Goal: Information Seeking & Learning: Check status

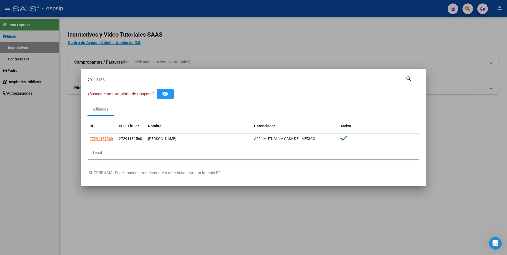
click at [193, 80] on input "29113156" at bounding box center [246, 80] width 318 height 5
type input "43180219"
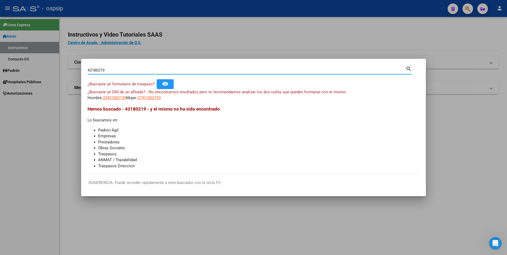
click at [153, 70] on input "43180219" at bounding box center [246, 70] width 318 height 5
paste input "41660801"
type input "41660801"
click at [119, 98] on span "20416608017" at bounding box center [114, 97] width 23 height 5
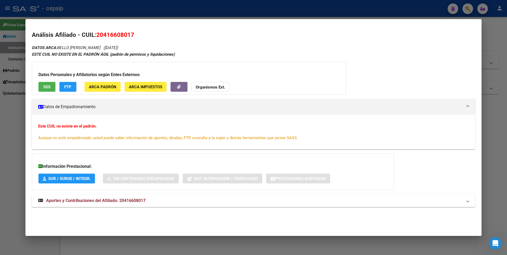
click at [107, 199] on span "Aportes y Contribuciones del Afiliado: 20416608017" at bounding box center [95, 200] width 99 height 5
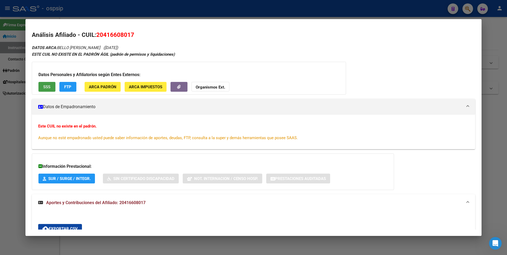
click at [45, 88] on span "SSS" at bounding box center [46, 87] width 7 height 5
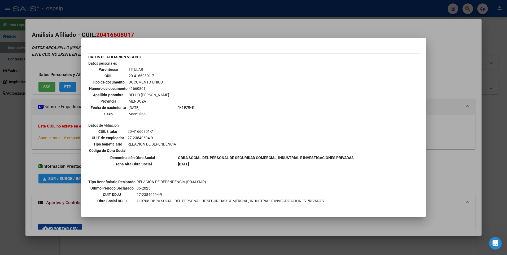
scroll to position [16, 0]
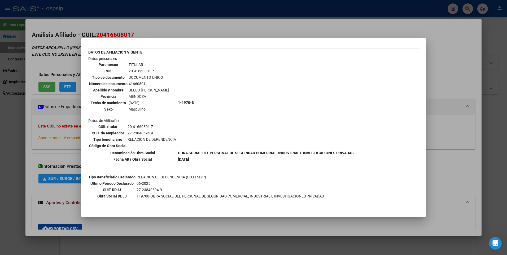
click at [188, 22] on div at bounding box center [253, 127] width 507 height 255
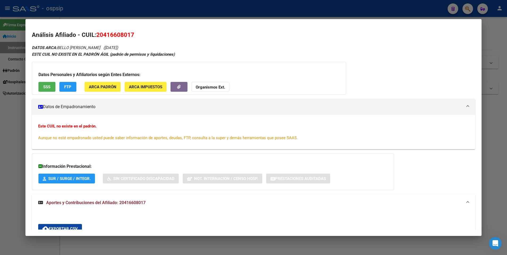
click at [188, 13] on div at bounding box center [253, 127] width 507 height 255
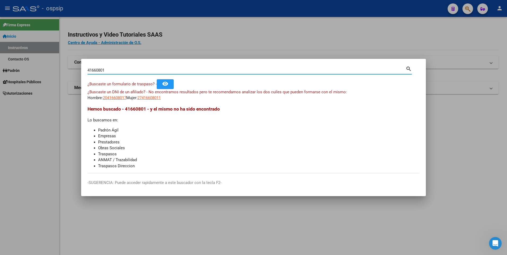
click at [160, 71] on input "41660801" at bounding box center [246, 70] width 318 height 5
paste input "24292549"
type input "24292549"
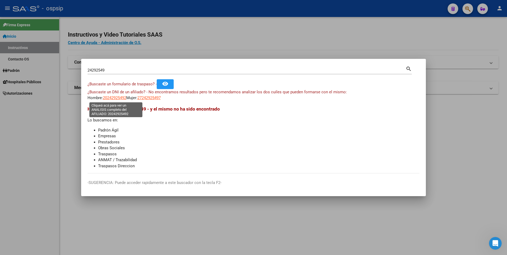
click at [116, 96] on span "20242925492" at bounding box center [114, 97] width 23 height 5
type textarea "20242925492"
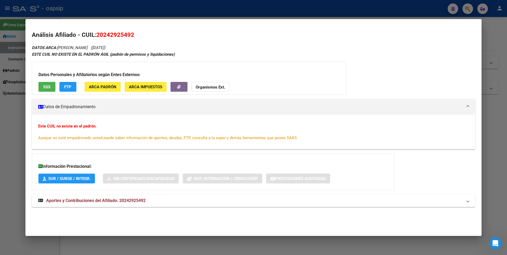
click at [93, 202] on span "Aportes y Contribuciones del Afiliado: 20242925492" at bounding box center [95, 200] width 99 height 5
click at [48, 86] on span "SSS" at bounding box center [46, 87] width 7 height 5
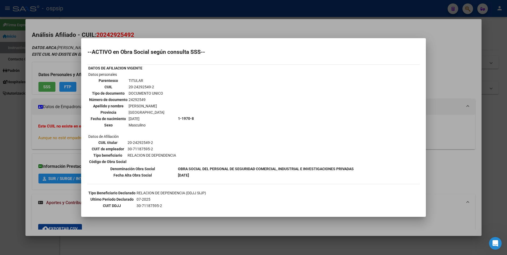
click at [155, 24] on div at bounding box center [253, 127] width 507 height 255
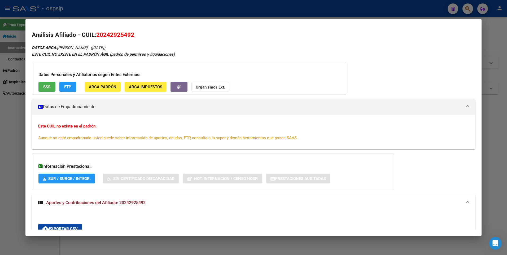
click at [148, 9] on div at bounding box center [253, 127] width 507 height 255
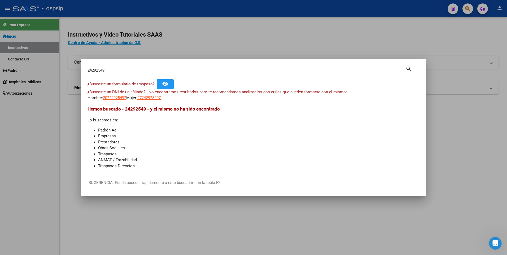
click at [138, 70] on input "24292549" at bounding box center [246, 70] width 318 height 5
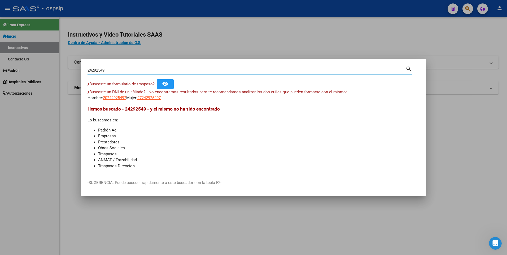
click at [138, 70] on input "24292549" at bounding box center [246, 70] width 318 height 5
paste input "42535389"
type input "42535389"
click at [117, 97] on span "20425353897" at bounding box center [114, 97] width 23 height 5
type textarea "20425353897"
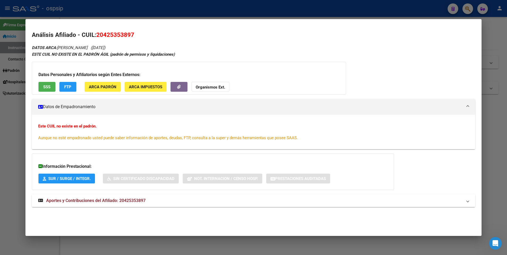
click at [125, 195] on mat-expansion-panel-header "Aportes y Contribuciones del Afiliado: 20425353897" at bounding box center [253, 200] width 443 height 13
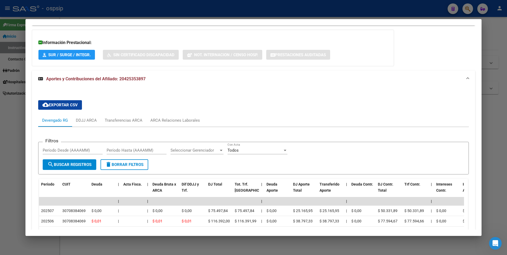
scroll to position [0, 0]
